Goal: Use online tool/utility: Utilize a website feature to perform a specific function

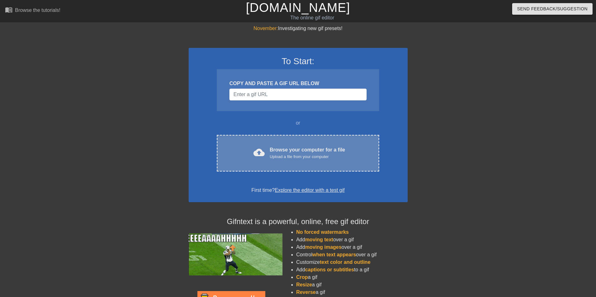
click at [272, 148] on div "Browse your computer for a file Upload a file from your computer" at bounding box center [307, 153] width 75 height 14
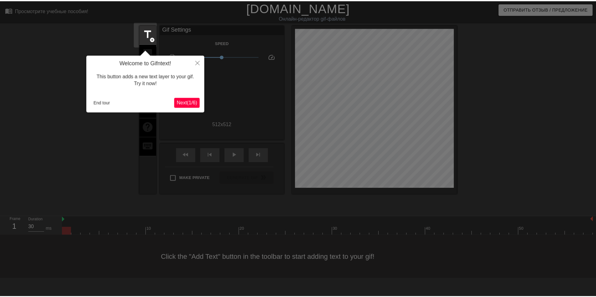
scroll to position [15, 0]
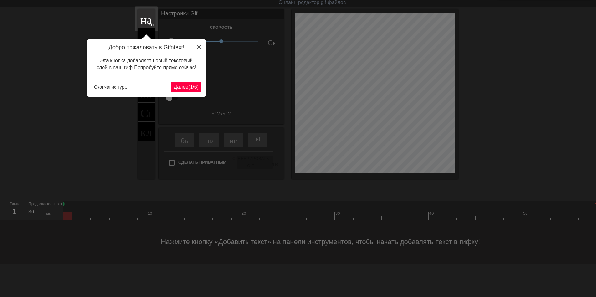
click at [190, 87] on ya-tr-span "1" at bounding box center [191, 86] width 3 height 5
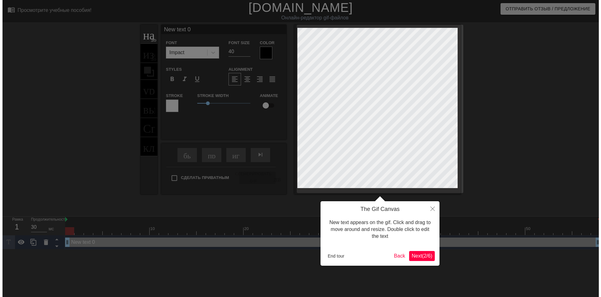
scroll to position [0, 0]
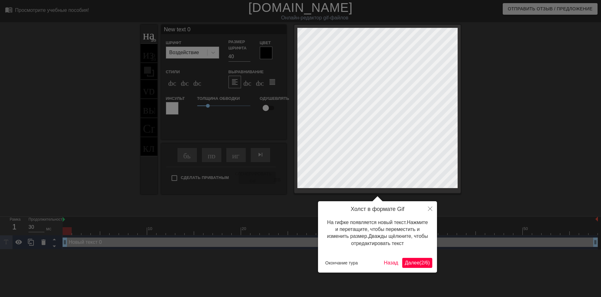
click at [409, 260] on ya-tr-span "Далее" at bounding box center [412, 262] width 15 height 5
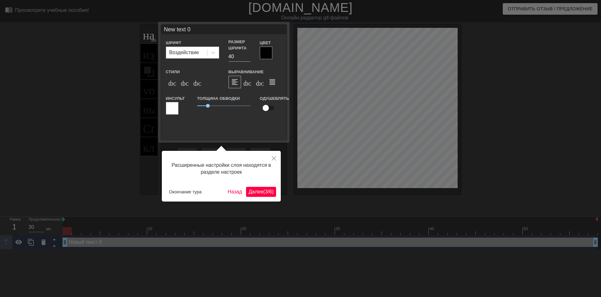
click at [266, 193] on ya-tr-span "3" at bounding box center [266, 191] width 3 height 5
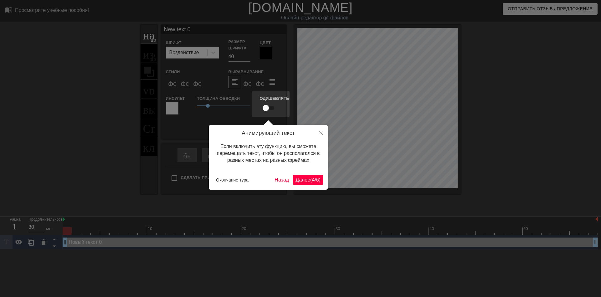
click at [302, 180] on ya-tr-span "Далее" at bounding box center [303, 179] width 15 height 5
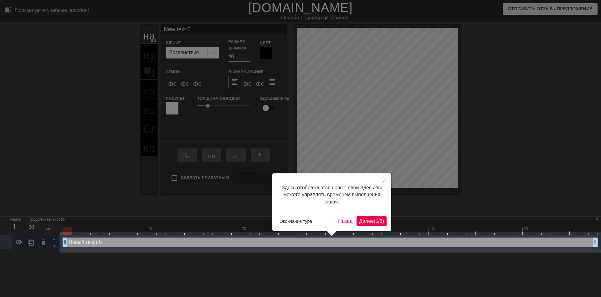
click at [370, 219] on ya-tr-span "Далее" at bounding box center [366, 221] width 15 height 5
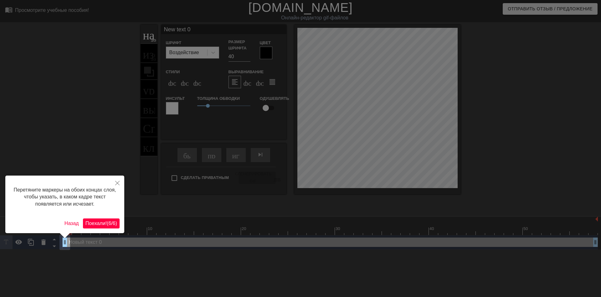
click at [111, 221] on ya-tr-span "/" at bounding box center [111, 223] width 1 height 5
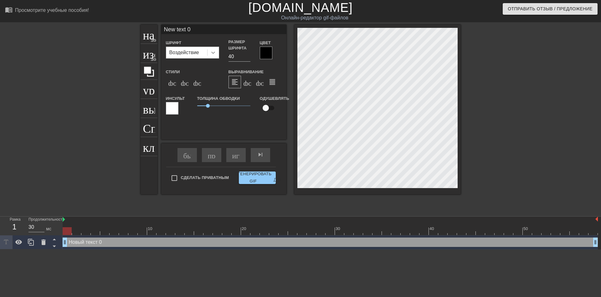
click at [212, 54] on icon at bounding box center [213, 52] width 6 height 6
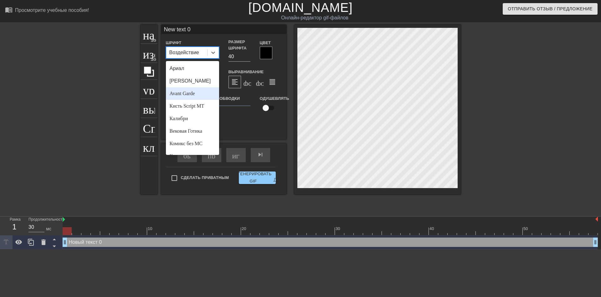
click at [196, 94] on div "Avant Garde" at bounding box center [192, 93] width 53 height 13
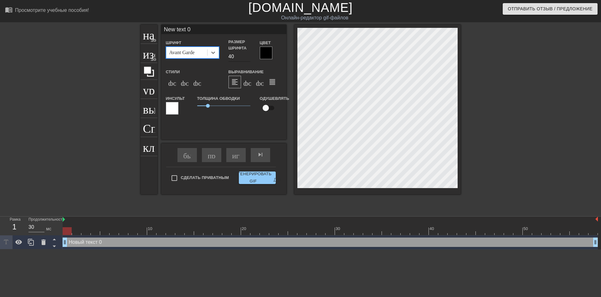
click at [230, 57] on input "40" at bounding box center [240, 57] width 22 height 10
type input "30"
click at [185, 81] on ya-tr-span "формат_italic" at bounding box center [219, 82] width 76 height 8
type input "ew text 0"
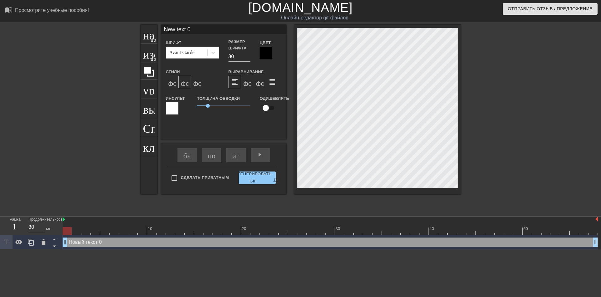
type textarea "ew text 0"
type input "w text 0"
type textarea "w text 0"
type input "text 0"
type textarea "text 0"
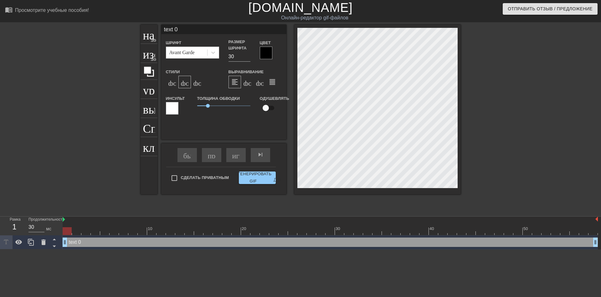
type input "text 0"
type textarea "text 0"
type input "ext 0"
type textarea "ext 0"
type input "xt 0"
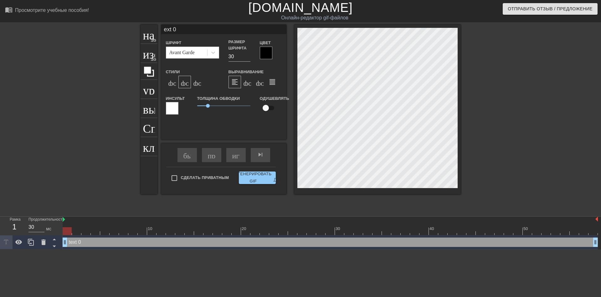
type textarea "xt 0"
type input "t 0"
type textarea "t 0"
type input "0"
type textarea "0"
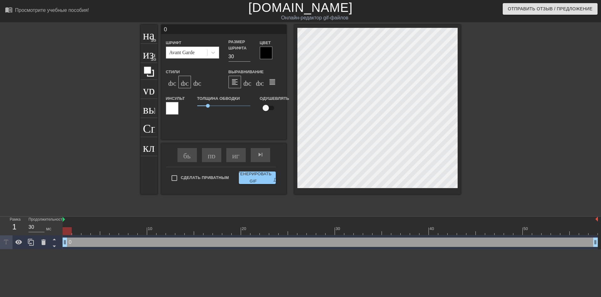
type input "0"
type textarea "0"
type input "@"
type textarea "@"
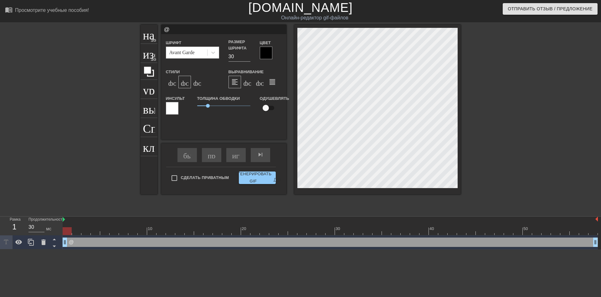
type input "@s"
type textarea "@s"
type input "@st"
type textarea "@st"
type input "@sti"
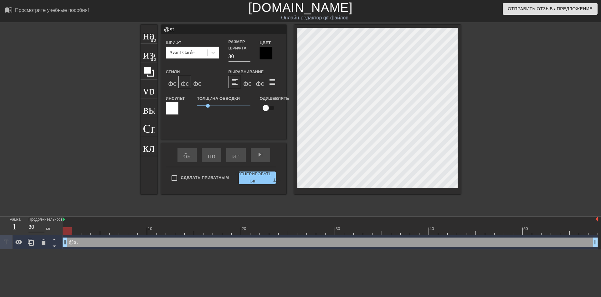
type textarea "@sti"
type input "@stic"
type textarea "@stick"
type input "@sticke"
type textarea "@sticke"
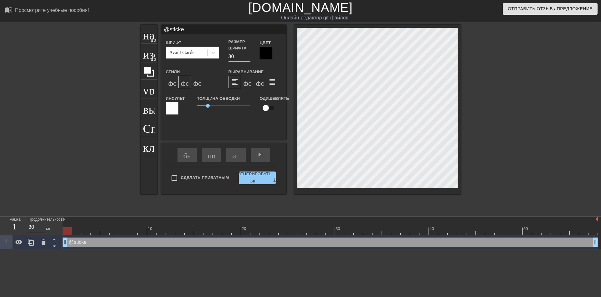
type input "@sticker"
type textarea "@sticker"
type input "@stickerb"
type textarea "@stickerb"
type input "@stickerba"
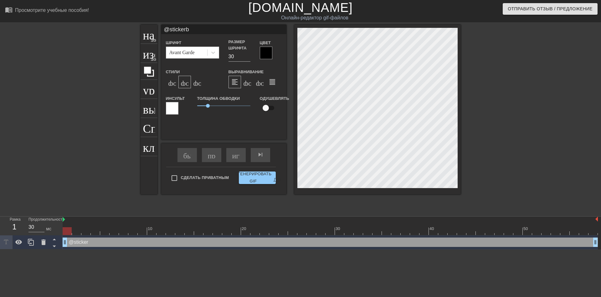
type textarea "@stickerba"
type input "@stickerbas"
type textarea "@stickerbas"
type input "@stickerbase"
type textarea "@stickerbase"
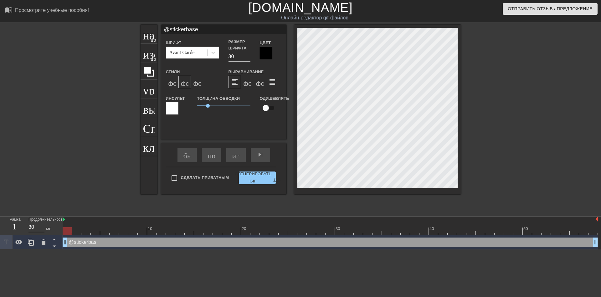
type input "@stickerbase_"
type textarea "@stickerbase_"
type input "@stickerbase_r"
type textarea "@stickerbase_r"
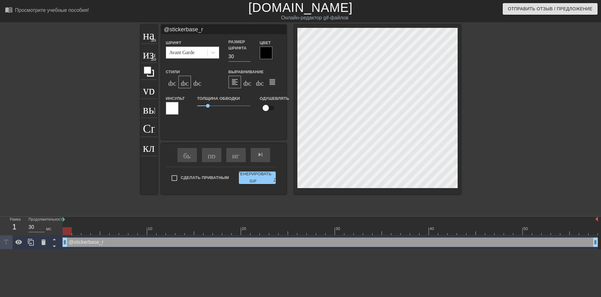
type input "@stickerbase_ru"
type textarea "@stickerbase_ru"
click at [254, 176] on ya-tr-span "Сгенерировать GIF" at bounding box center [253, 178] width 37 height 14
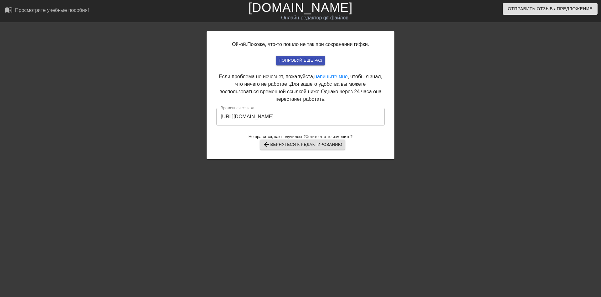
click at [291, 117] on input "[URL][DOMAIN_NAME]" at bounding box center [300, 117] width 168 height 18
